Goal: Find specific page/section: Find specific page/section

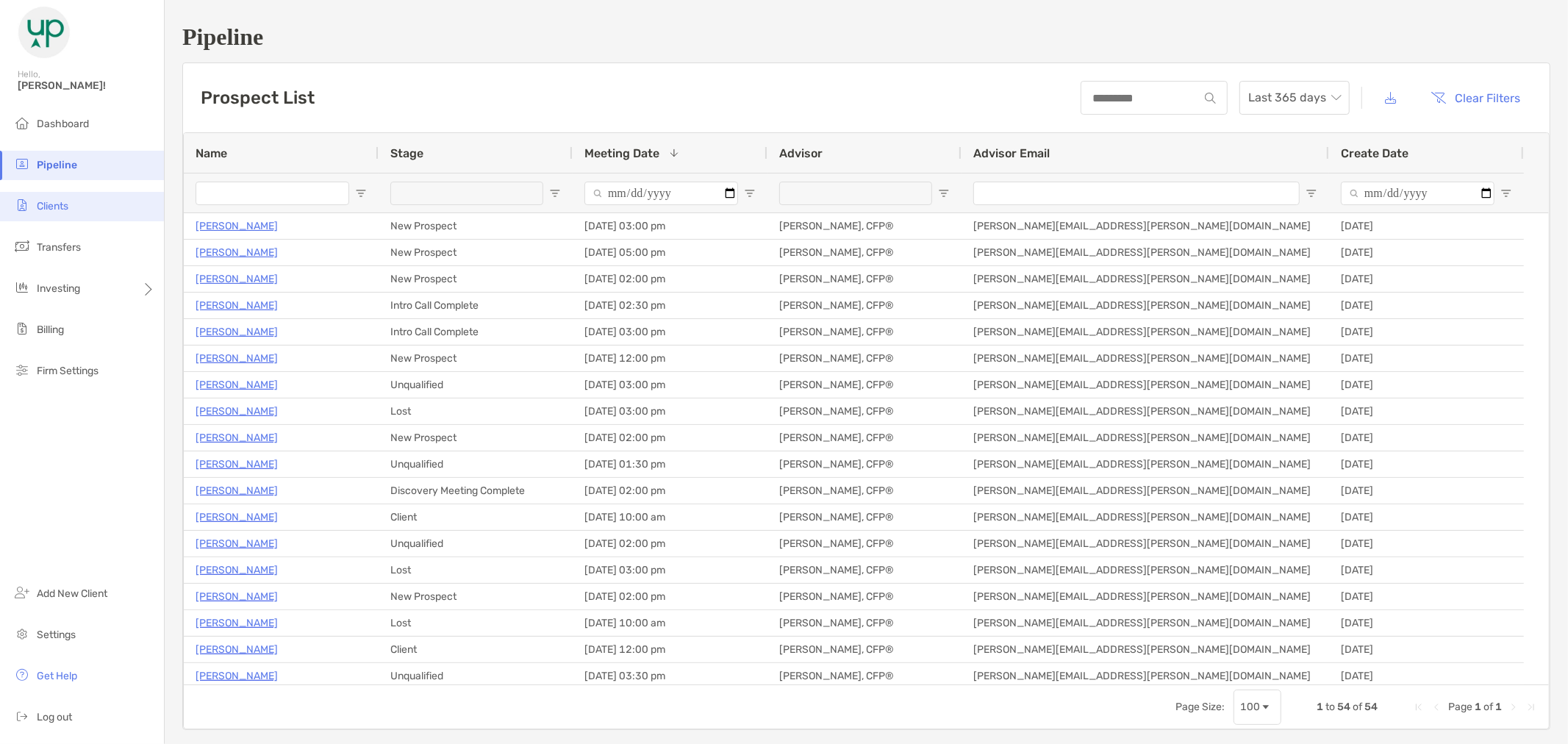
click at [81, 199] on li "Clients" at bounding box center [82, 206] width 164 height 29
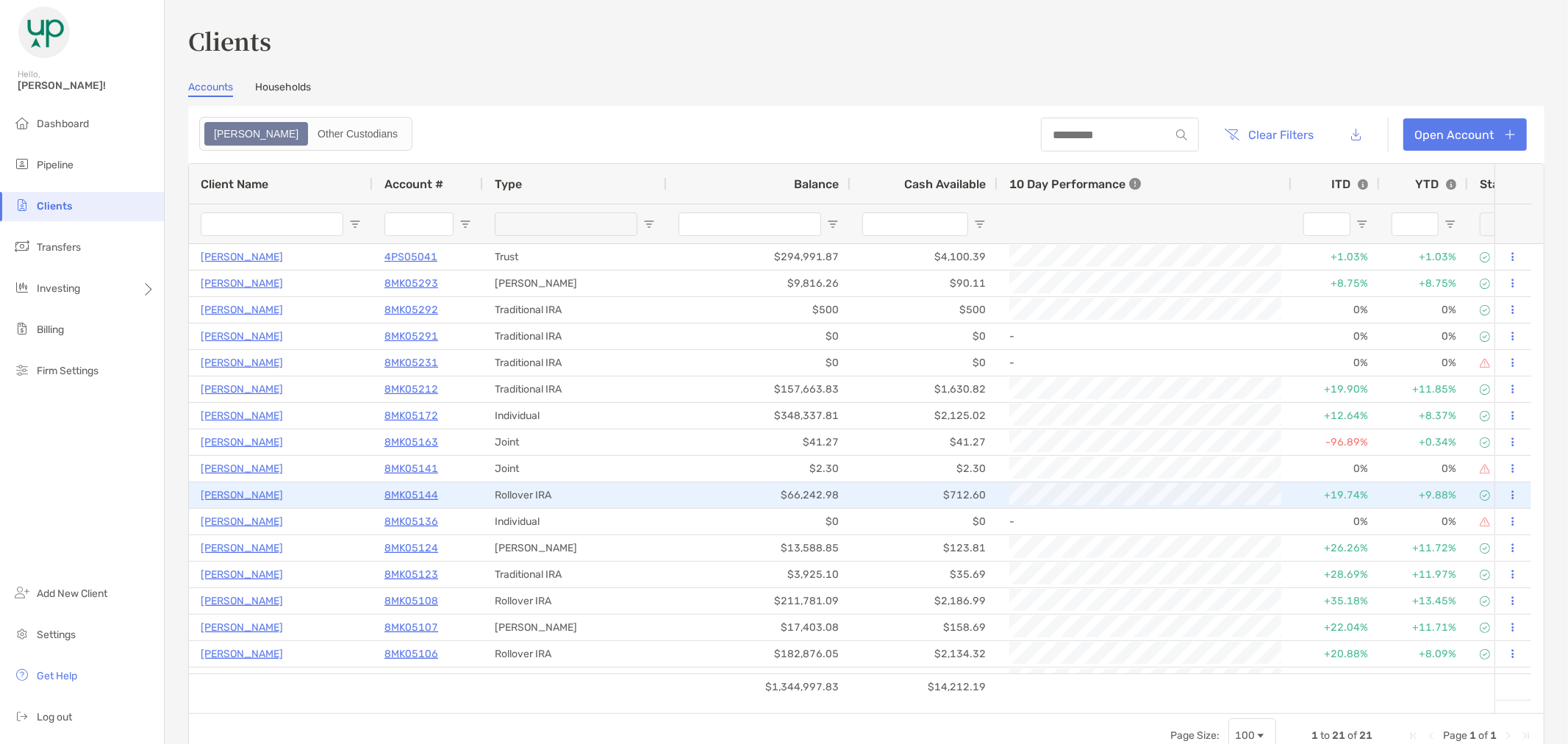
click at [247, 486] on p "Siobhan Glass" at bounding box center [242, 495] width 83 height 18
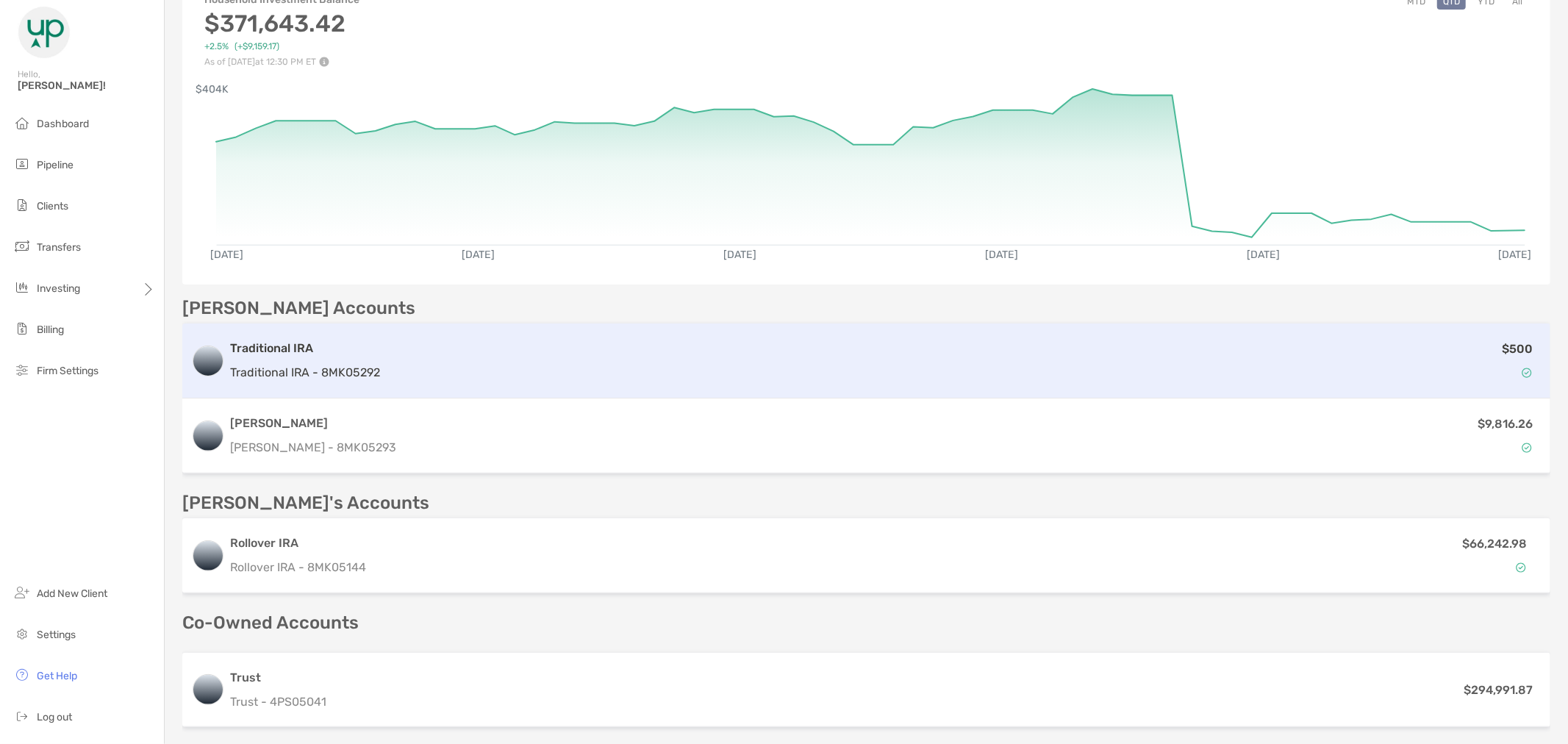
scroll to position [245, 0]
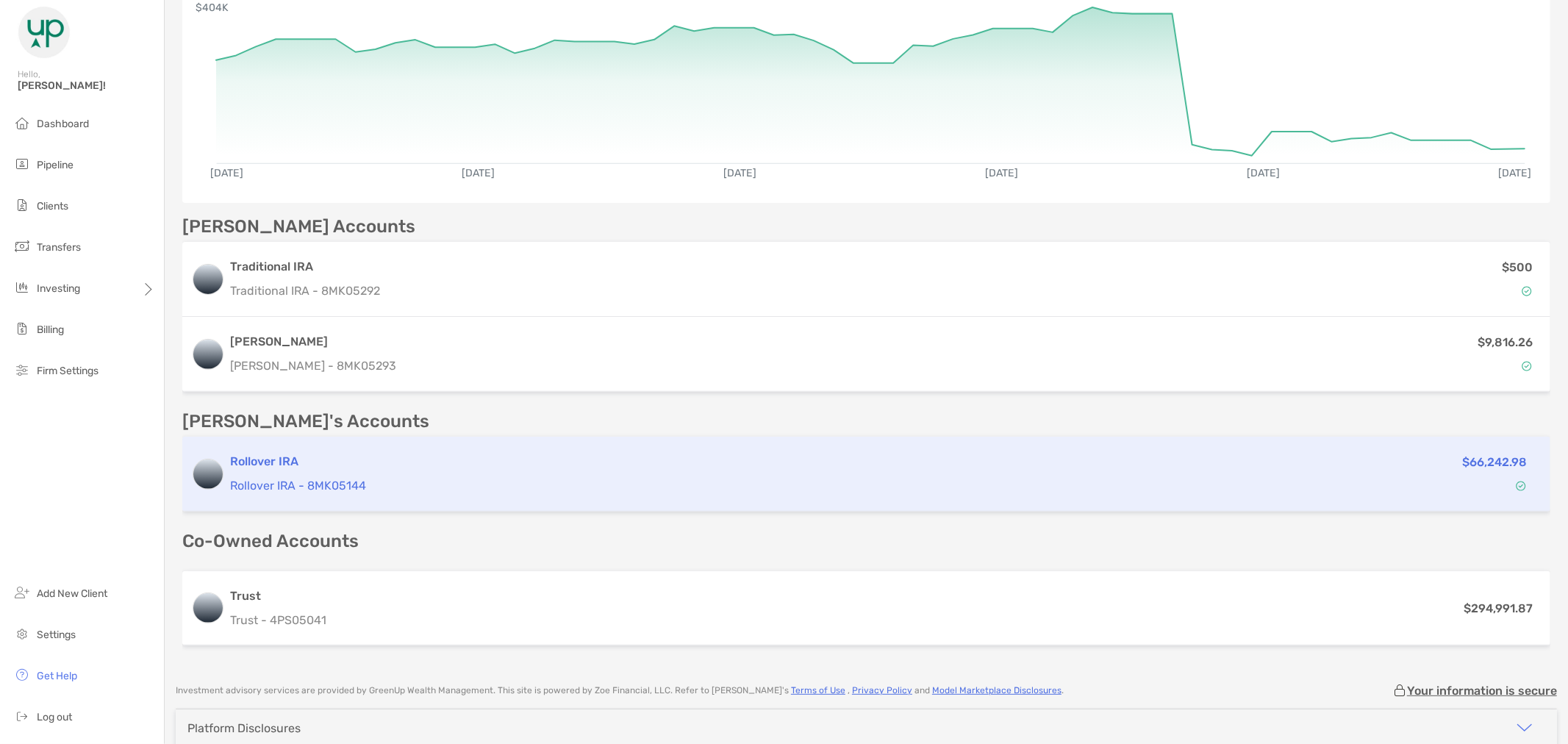
click at [354, 456] on h3 "Rollover IRA" at bounding box center [740, 462] width 1020 height 17
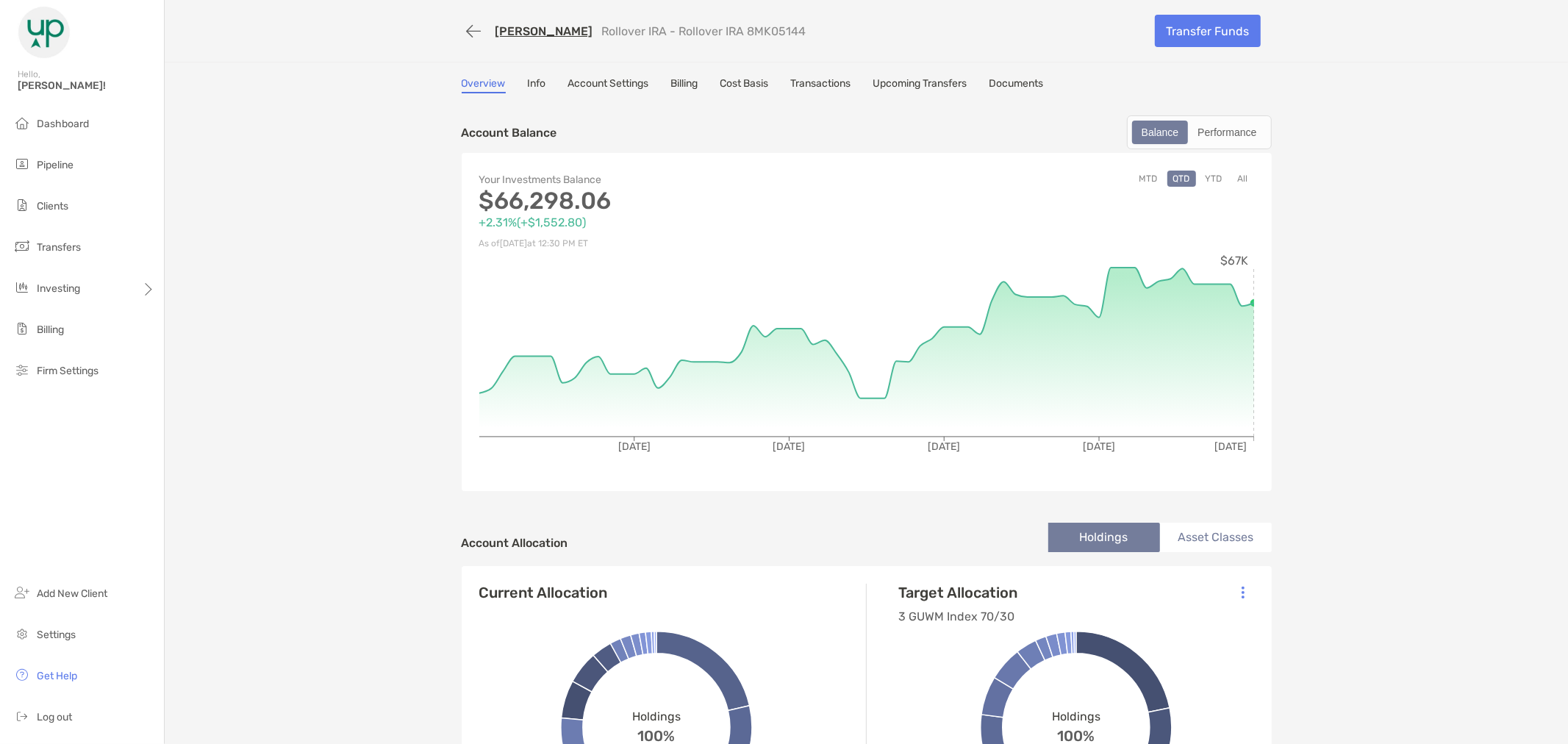
click at [1017, 78] on link "Documents" at bounding box center [1016, 85] width 54 height 17
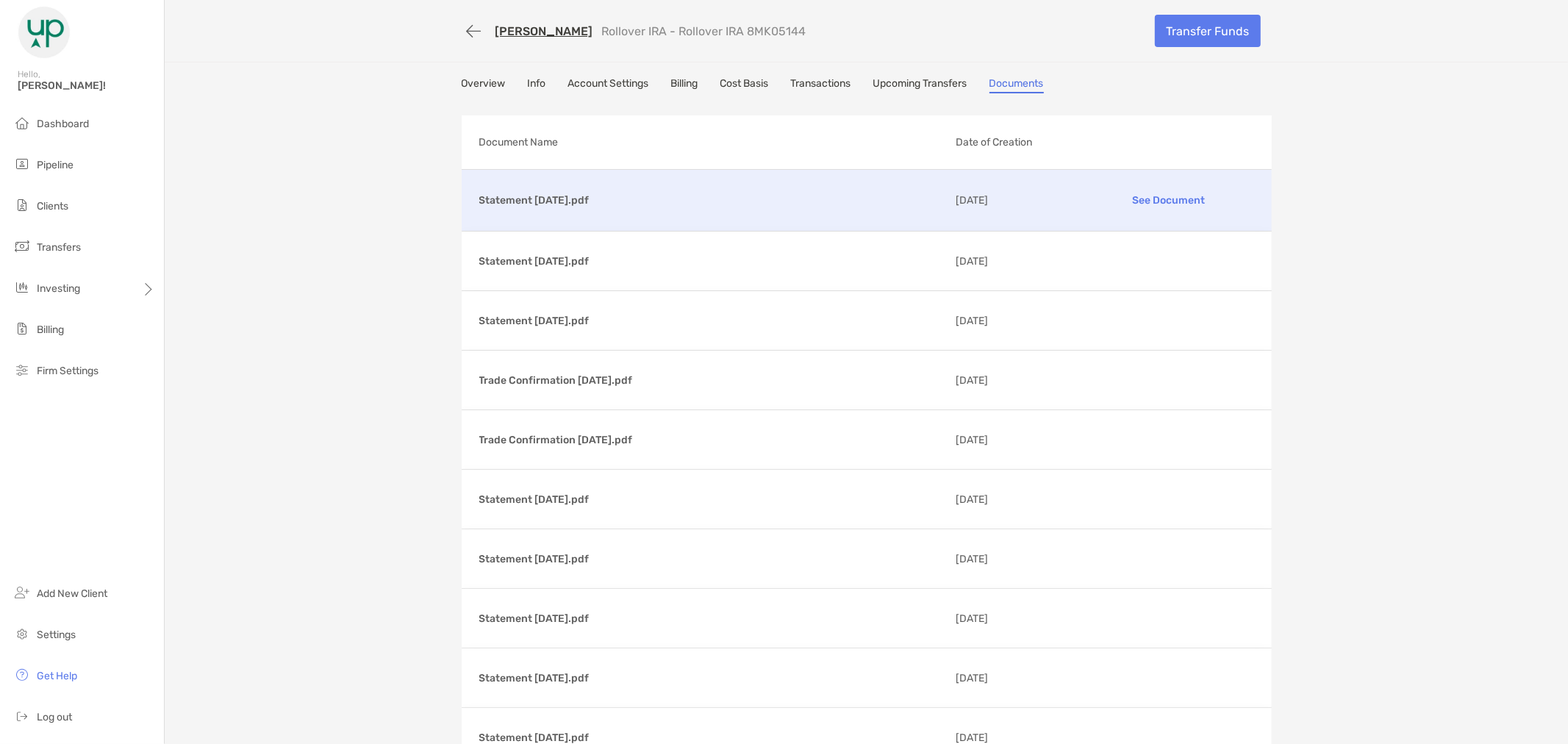
click at [543, 201] on p "Statement 08/29/2025.pdf" at bounding box center [712, 200] width 465 height 18
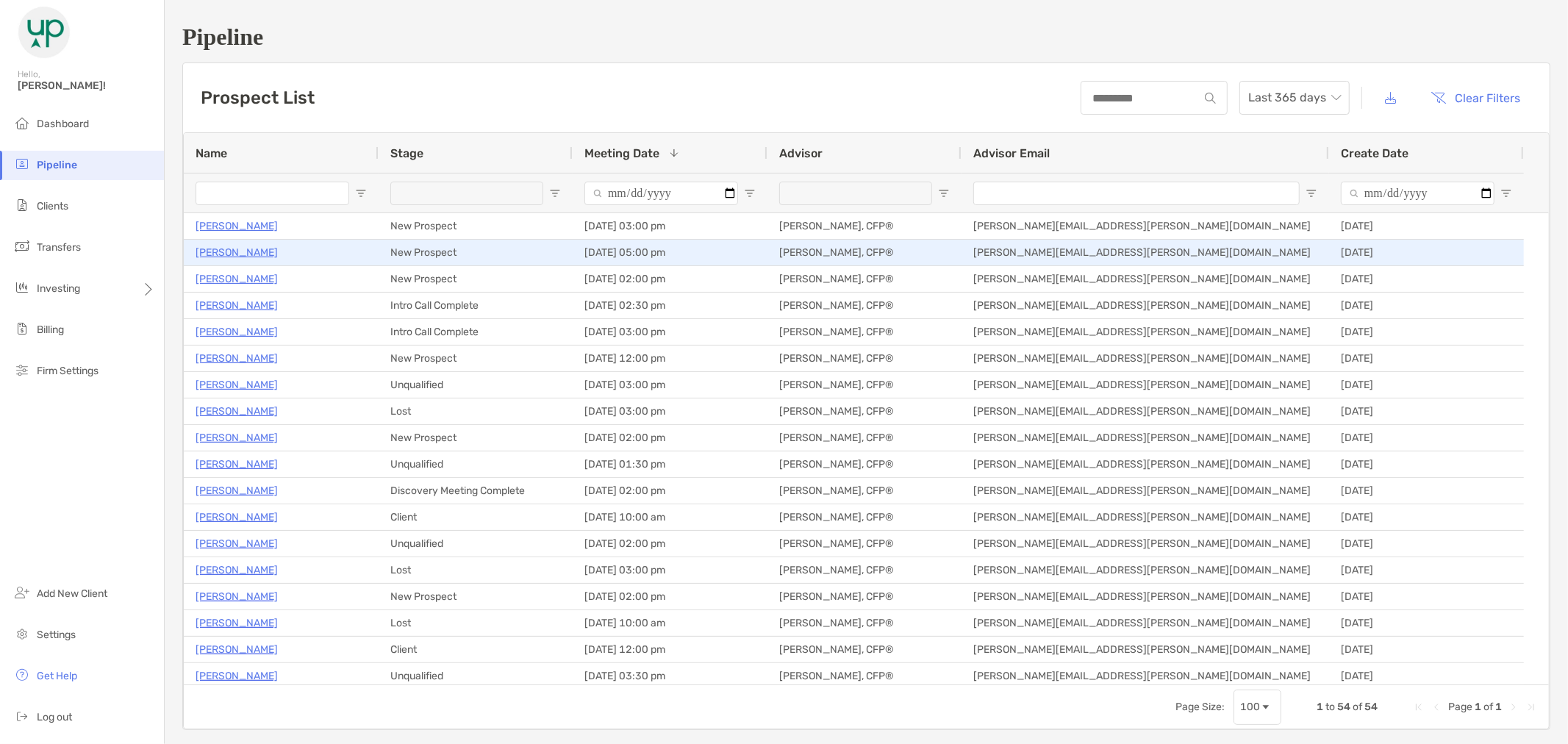
click at [260, 259] on p "[PERSON_NAME]" at bounding box center [236, 252] width 83 height 18
